Goal: Find specific page/section: Find specific page/section

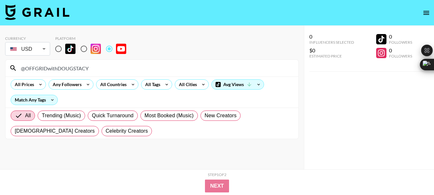
click at [35, 67] on input "@OFFGRIDwithDOUGSTACY" at bounding box center [156, 68] width 278 height 10
type input "@Deadmen."
click at [38, 68] on input "@Deadmen." at bounding box center [156, 68] width 278 height 10
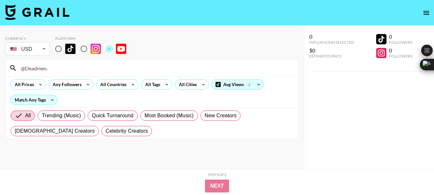
click at [38, 68] on input "@Deadmen." at bounding box center [156, 68] width 278 height 10
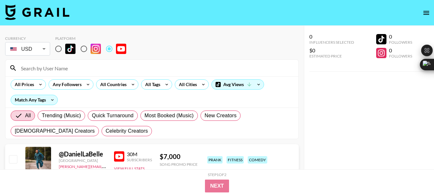
paste input "@willsurvives"
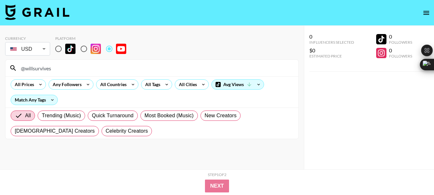
type input "@willsurvives"
click at [40, 66] on input "@willsurvives" at bounding box center [156, 68] width 278 height 10
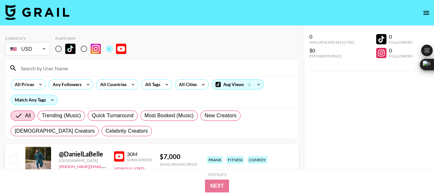
paste input "@TheCrockers"
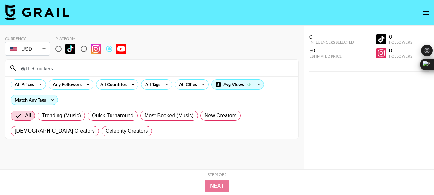
type input "@TheCrockers"
click at [42, 72] on input "@TheCrockers" at bounding box center [156, 68] width 278 height 10
click at [41, 72] on input "@TheCrockers" at bounding box center [156, 68] width 278 height 10
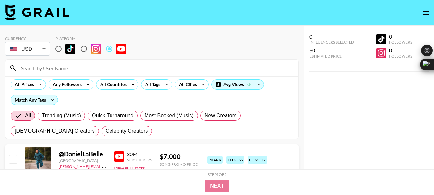
paste input "@beccanlevisalaska"
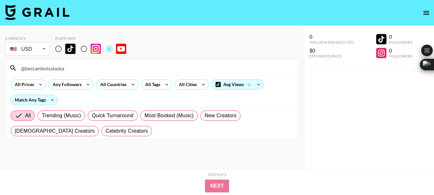
type input "@beccanlevisalaska"
click at [41, 68] on input "@beccanlevisalaska" at bounding box center [156, 68] width 278 height 10
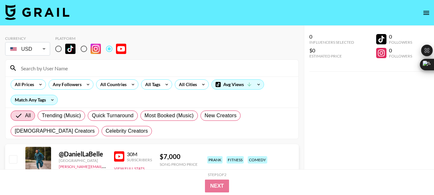
paste input "@ThisOffGridLife"
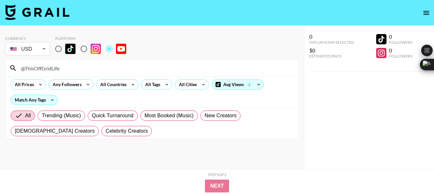
type input "@ThisOffGridLife"
click at [40, 66] on input "@ThisOffGridLife" at bounding box center [156, 68] width 278 height 10
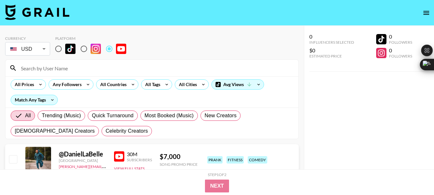
paste input "@OffgridwithJayandJen"
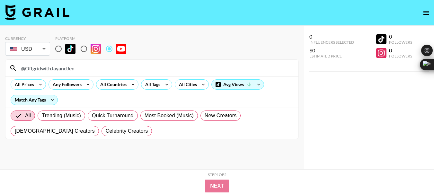
type input "@OffgridwithJayandJen"
click at [57, 68] on input "@OffgridwithJayandJen" at bounding box center [156, 68] width 278 height 10
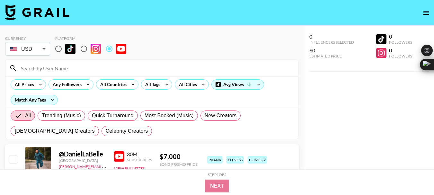
paste input "@MattsOffRoadRecovery"
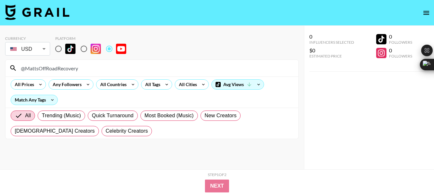
type input "@MattsOffRoadRecovery"
click at [52, 72] on input "@MattsOffRoadRecovery" at bounding box center [156, 68] width 278 height 10
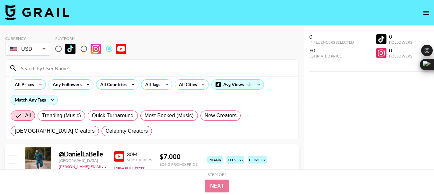
paste input "@TaklyntheWorld"
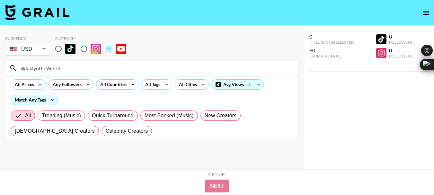
type input "@TaklyntheWorld"
click at [38, 66] on input "@TaklyntheWorld" at bounding box center [156, 68] width 278 height 10
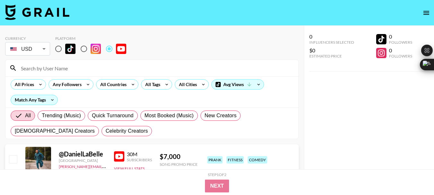
paste input "@flyingsparksgarage"
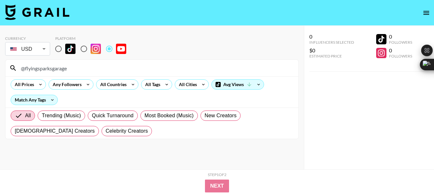
type input "@flyingsparksgarage"
click at [50, 69] on input "@flyingsparksgarage" at bounding box center [156, 68] width 278 height 10
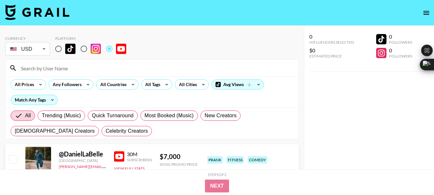
paste input "@RichRebuilds"
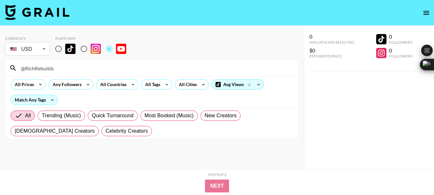
type input "@RichRebuilds"
click at [42, 70] on input "@RichRebuilds" at bounding box center [156, 68] width 278 height 10
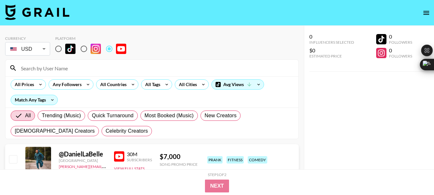
paste input "@MTN_BUILT"
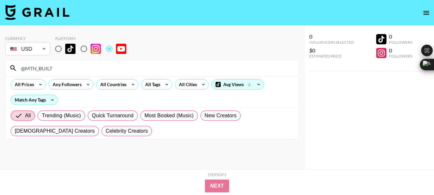
type input "@MTN_BUILT"
click at [44, 68] on input "@MTN_BUILT" at bounding box center [156, 68] width 278 height 10
click at [43, 67] on input "@MTN_BUILT" at bounding box center [156, 68] width 278 height 10
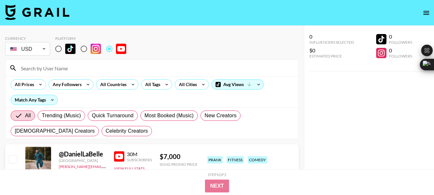
paste input "@annieelise"
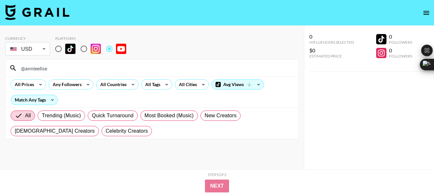
type input "@annieelise"
click at [37, 66] on input "@annieelise" at bounding box center [156, 68] width 278 height 10
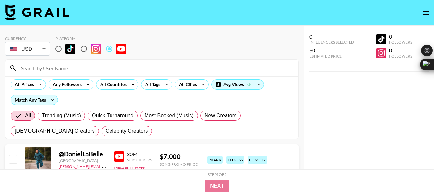
paste input "@ItsAWildLife1"
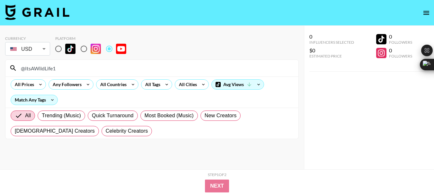
type input "@ItsAWildLife1"
click at [44, 68] on input "@ItsAWildLife1" at bounding box center [156, 68] width 278 height 10
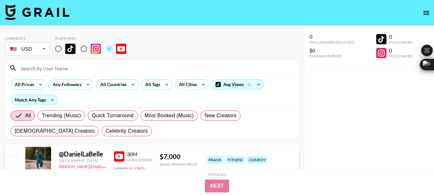
paste input "@TheHuntingPublic"
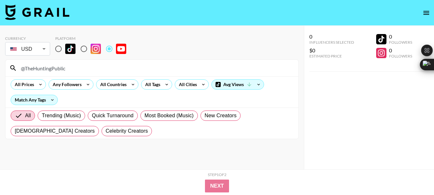
type input "@TheHuntingPublic"
click at [32, 64] on input "@TheHuntingPublic" at bounding box center [156, 68] width 278 height 10
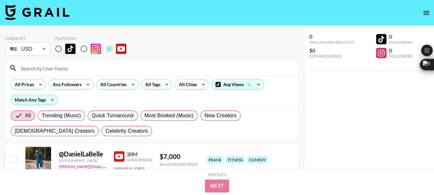
paste input "@MuleyFreak"
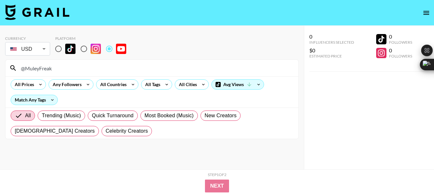
type input "@MuleyFreak"
click at [38, 70] on input "@MuleyFreak" at bounding box center [156, 68] width 278 height 10
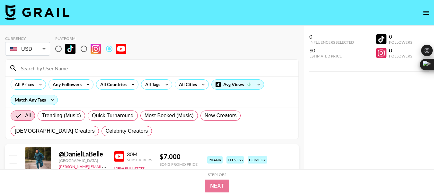
paste input "@TheOutsiderCabin"
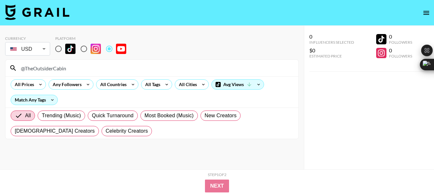
type input "@TheOutsiderCabin"
click at [53, 67] on input "@TheOutsiderCabin" at bounding box center [156, 68] width 278 height 10
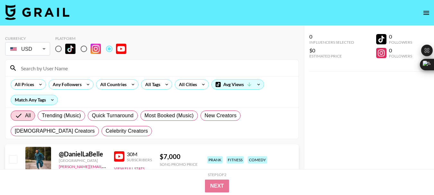
paste input "@DALLMYD"
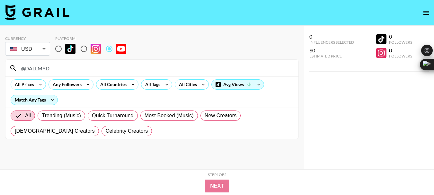
type input "@DALLMYD"
click at [40, 70] on input "@DALLMYD" at bounding box center [156, 68] width 278 height 10
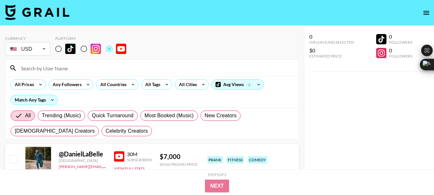
paste input "@GatewoodBrown"
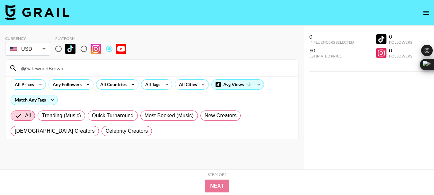
type input "@GatewoodBrown"
click at [45, 70] on input "@GatewoodBrown" at bounding box center [156, 68] width 278 height 10
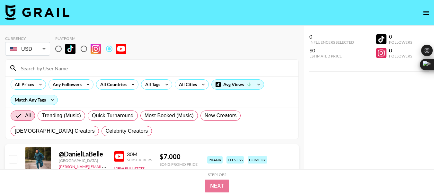
paste input "@CodyandKellie"
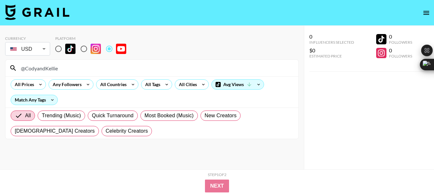
type input "@CodyandKellie"
click at [38, 69] on input "@CodyandKellie" at bounding box center [156, 68] width 278 height 10
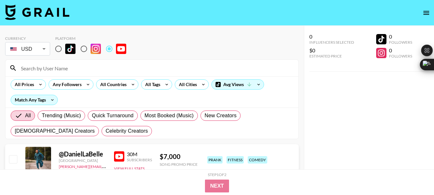
paste input "@TwoFeetOutdoors"
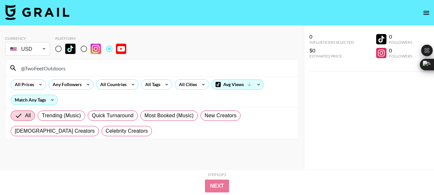
type input "@TwoFeetOutdoors"
